Goal: Task Accomplishment & Management: Use online tool/utility

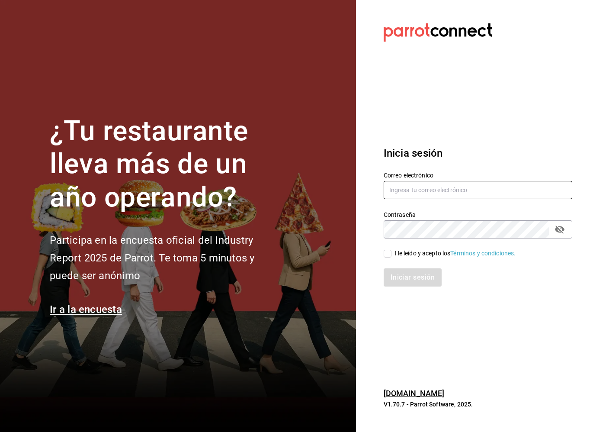
click at [422, 192] on input "text" at bounding box center [478, 190] width 189 height 18
type input "emmanuel.huerta@grupocosteno.com"
click at [381, 252] on div "He leído y acepto los Términos y condiciones." at bounding box center [472, 248] width 199 height 20
click at [388, 251] on input "He leído y acepto los Términos y condiciones." at bounding box center [388, 254] width 8 height 8
checkbox input "true"
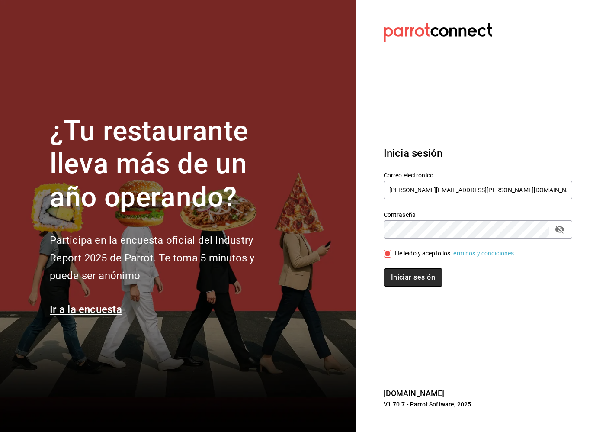
click at [419, 280] on button "Iniciar sesión" at bounding box center [413, 277] width 59 height 18
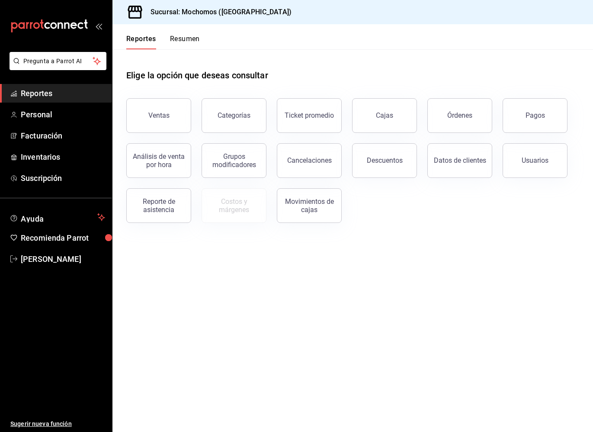
drag, startPoint x: 156, startPoint y: 119, endPoint x: 151, endPoint y: 121, distance: 5.2
click at [156, 119] on button "Ventas" at bounding box center [158, 115] width 65 height 35
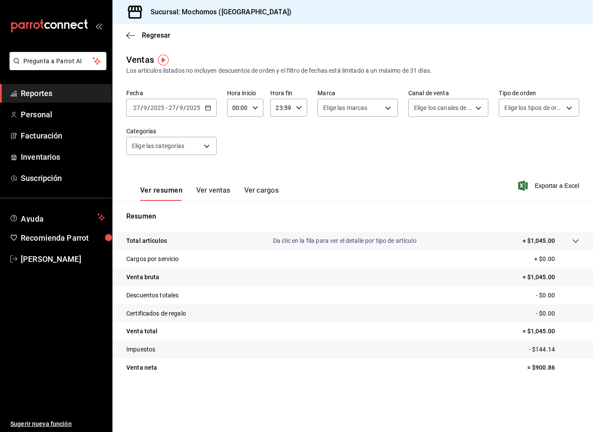
click at [205, 107] on icon "button" at bounding box center [208, 108] width 6 height 6
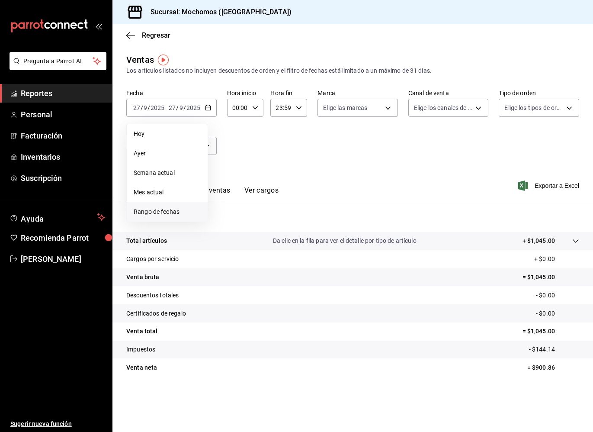
click at [167, 209] on span "Rango de fechas" at bounding box center [167, 211] width 67 height 9
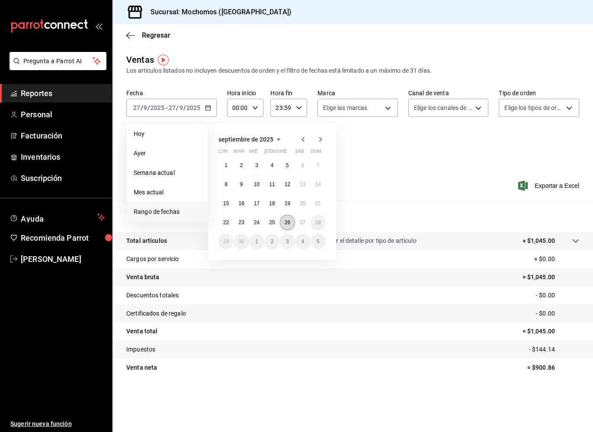
click at [285, 222] on abbr "26" at bounding box center [288, 222] width 6 height 6
click at [304, 221] on abbr "27" at bounding box center [303, 222] width 6 height 6
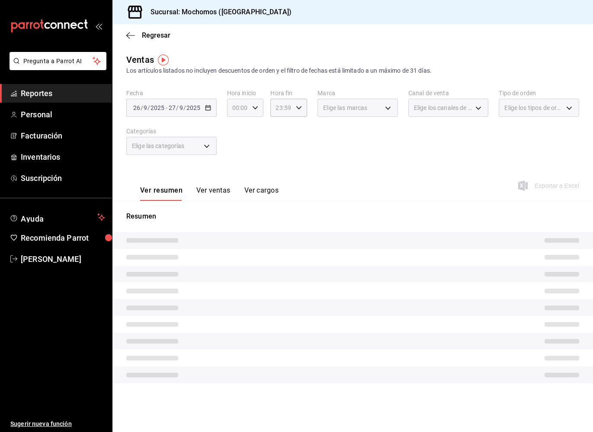
click at [255, 108] on icon "button" at bounding box center [255, 108] width 6 height 6
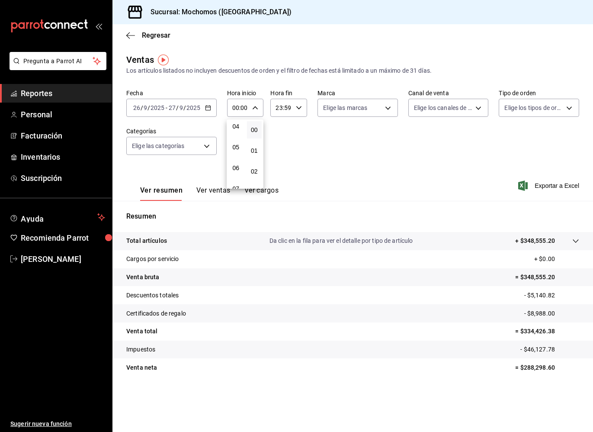
click at [238, 148] on span "05" at bounding box center [236, 147] width 5 height 7
type input "05:00"
click at [298, 107] on div at bounding box center [296, 216] width 593 height 432
click at [301, 108] on icon "button" at bounding box center [299, 108] width 6 height 6
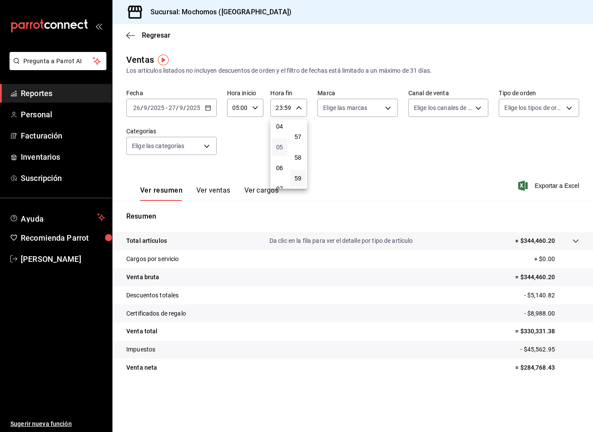
click at [282, 149] on span "05" at bounding box center [279, 147] width 5 height 7
click at [296, 130] on span "00" at bounding box center [298, 129] width 5 height 7
type input "05:00"
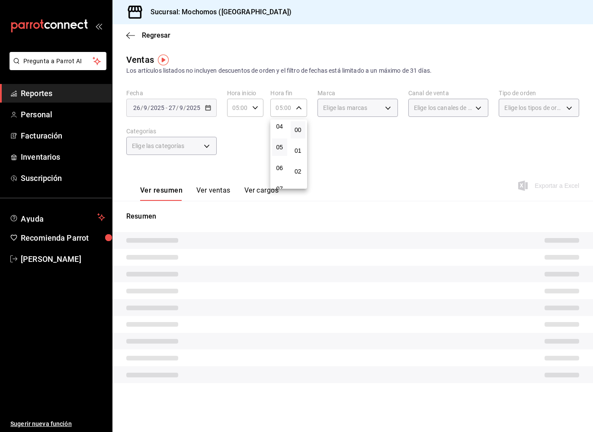
click at [380, 161] on div at bounding box center [296, 216] width 593 height 432
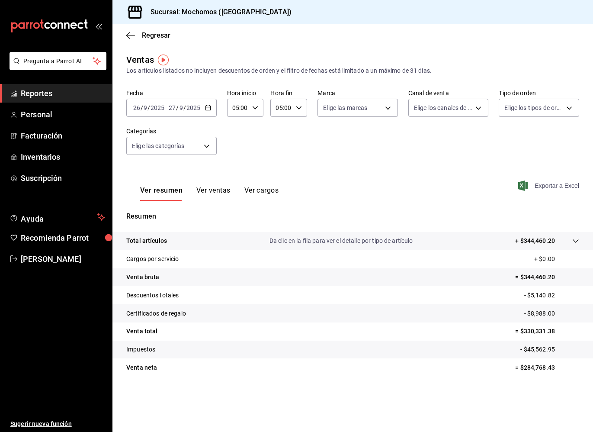
click at [558, 186] on span "Exportar a Excel" at bounding box center [549, 185] width 59 height 10
